Goal: Find specific page/section: Find specific page/section

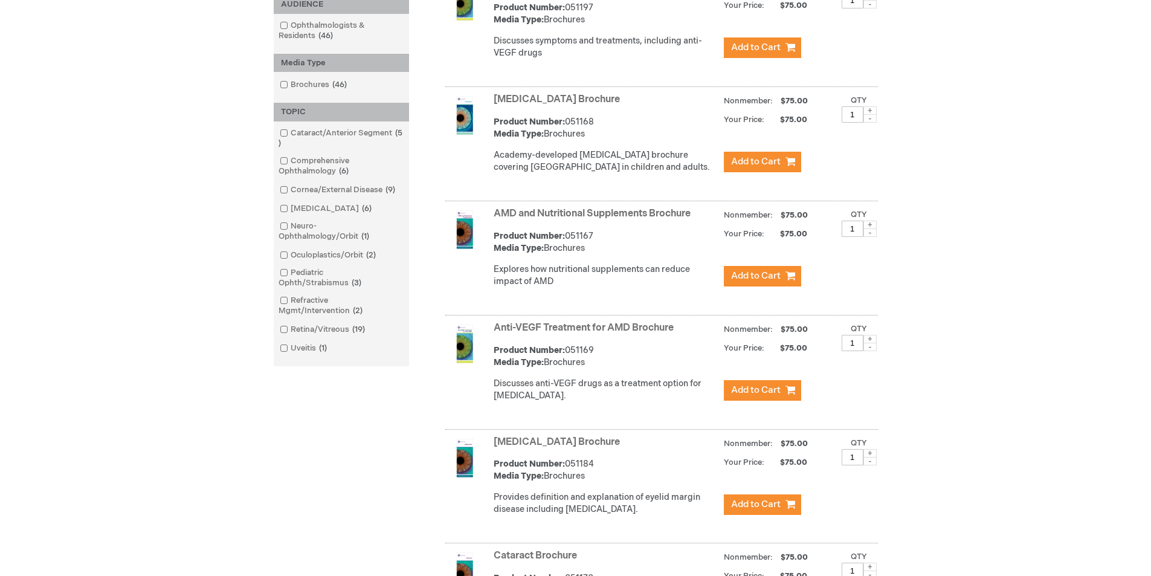
scroll to position [302, 0]
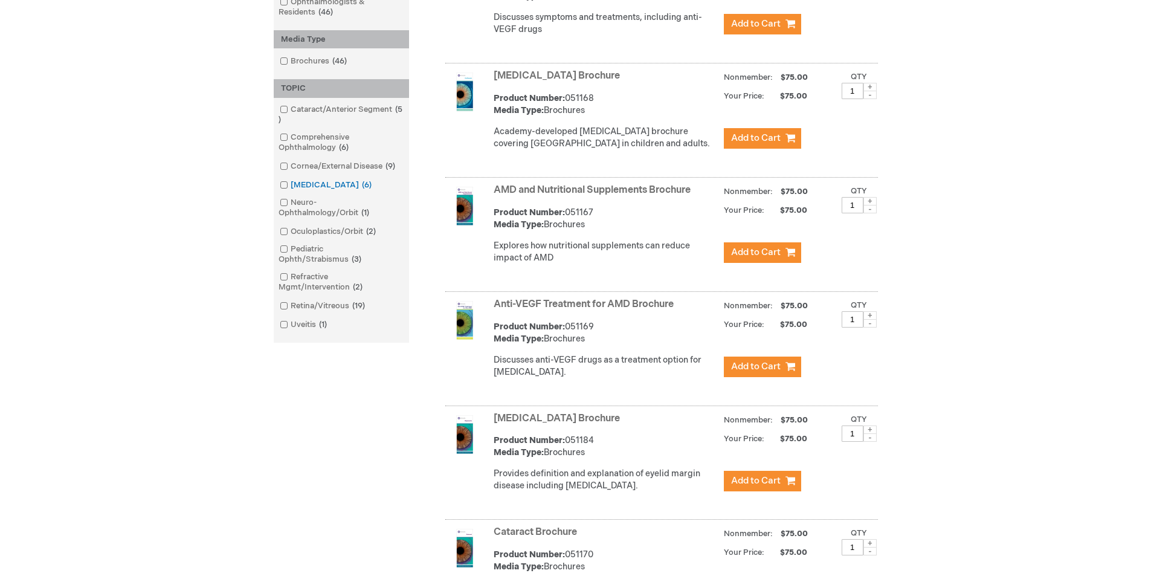
click at [315, 187] on link "[MEDICAL_DATA] 6 items" at bounding box center [327, 184] width 100 height 11
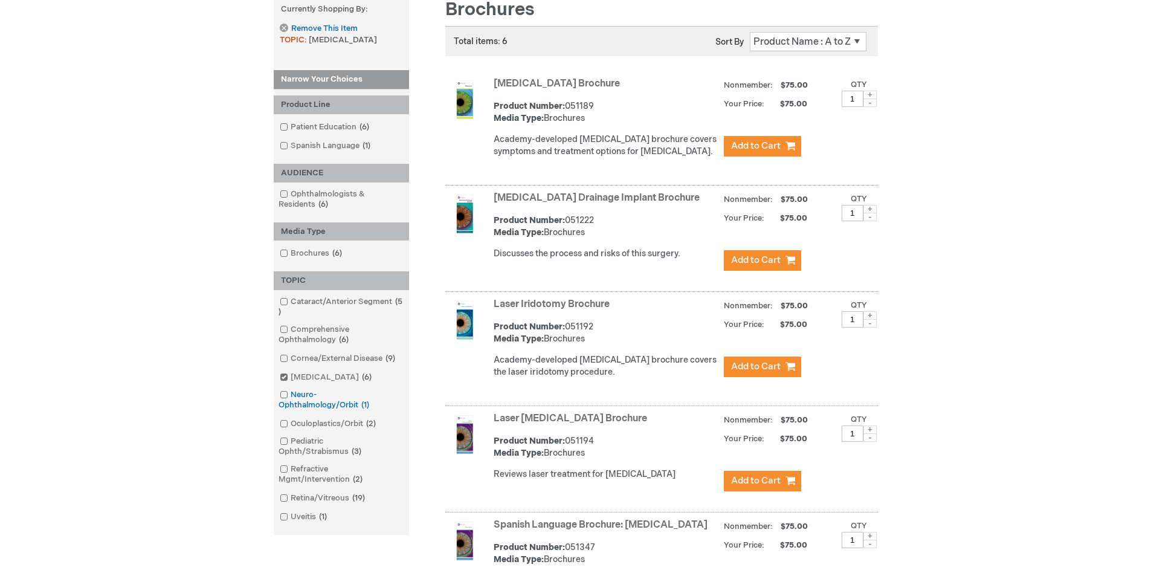
scroll to position [181, 0]
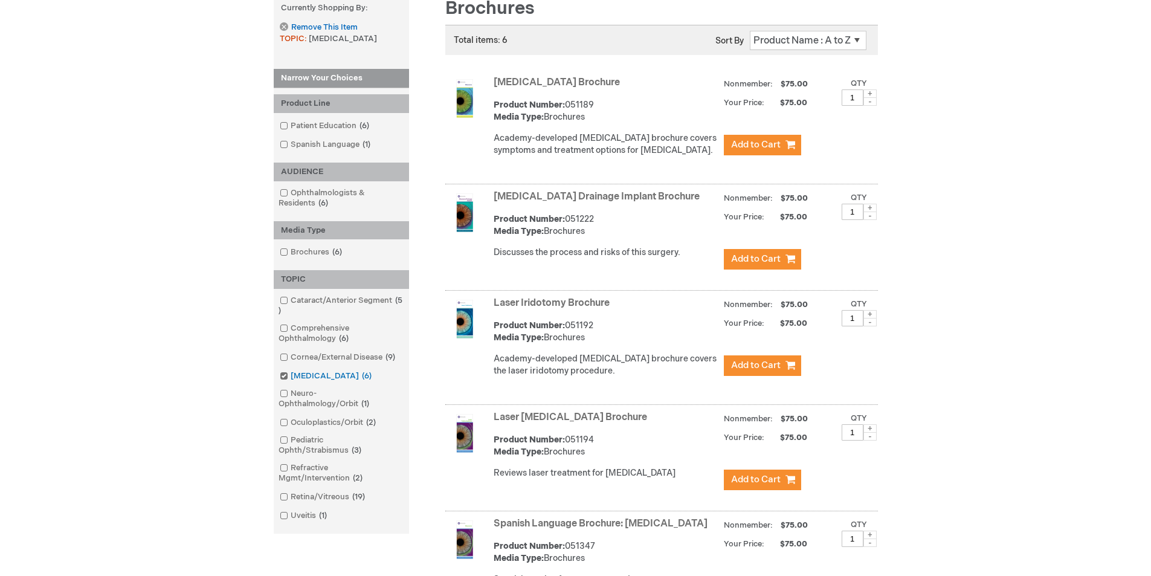
click at [291, 374] on span at bounding box center [291, 376] width 0 height 10
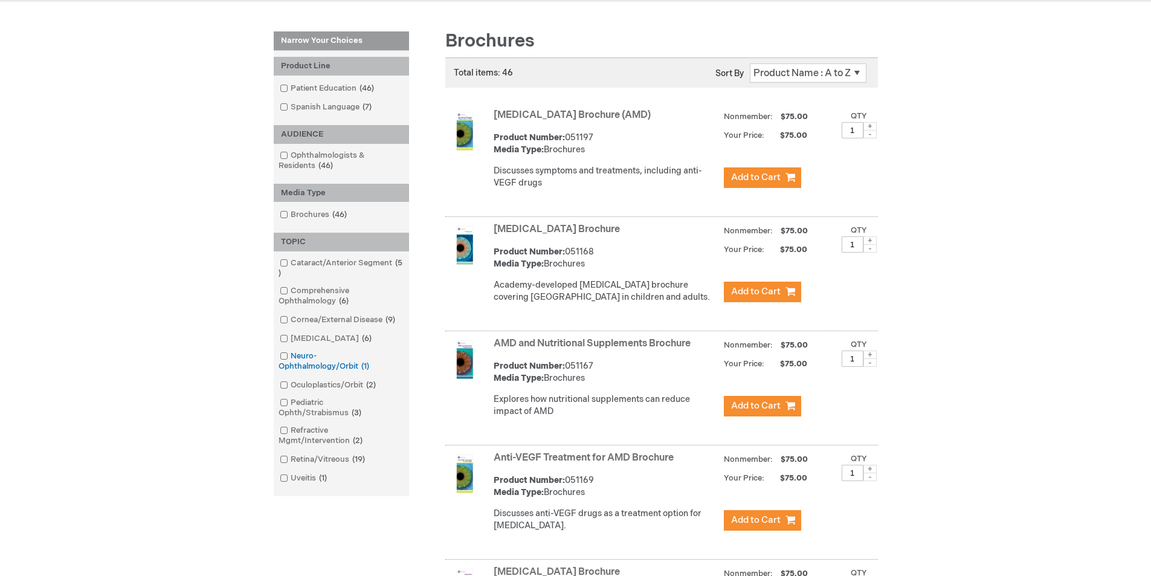
scroll to position [121, 0]
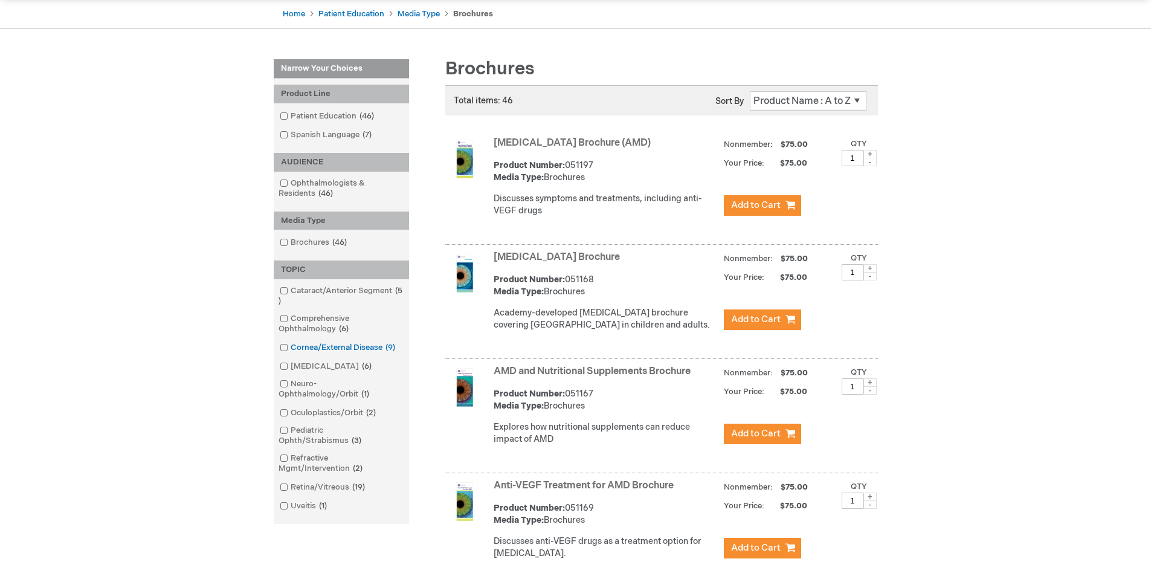
click at [291, 349] on span at bounding box center [291, 348] width 0 height 10
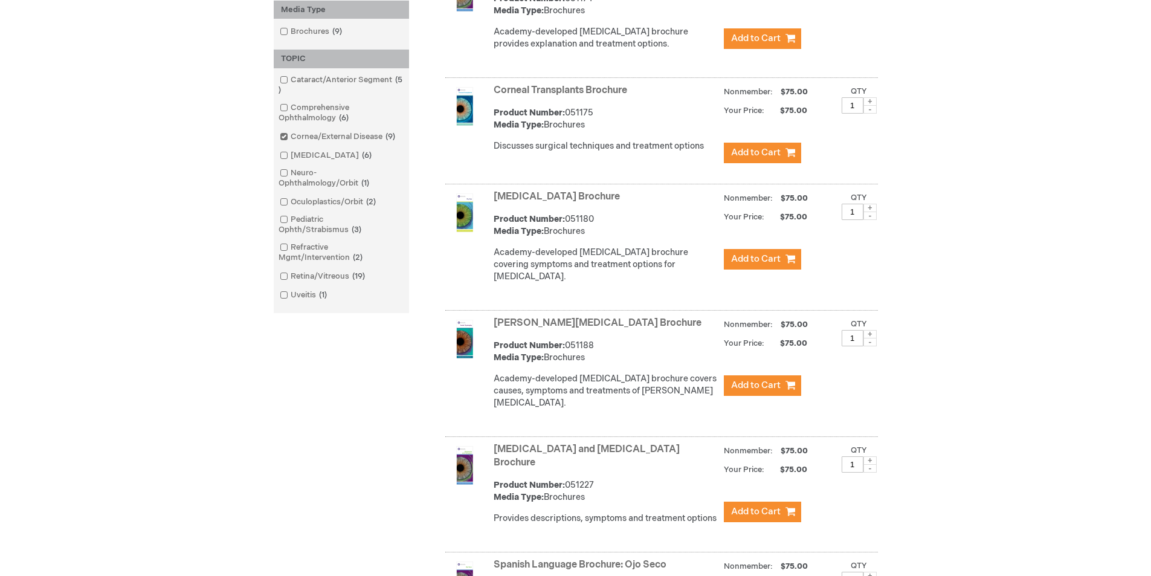
scroll to position [423, 0]
